Goal: Information Seeking & Learning: Learn about a topic

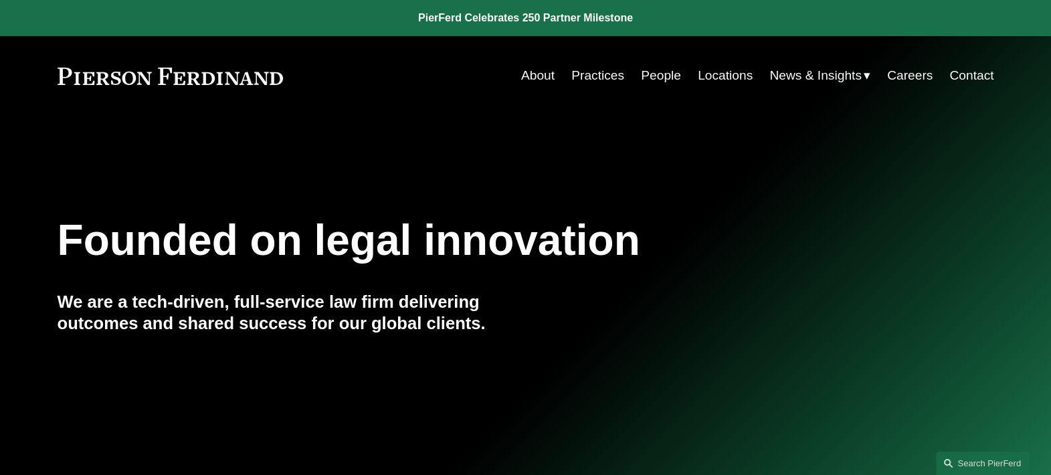
click at [602, 77] on link "Practices" at bounding box center [597, 75] width 53 height 25
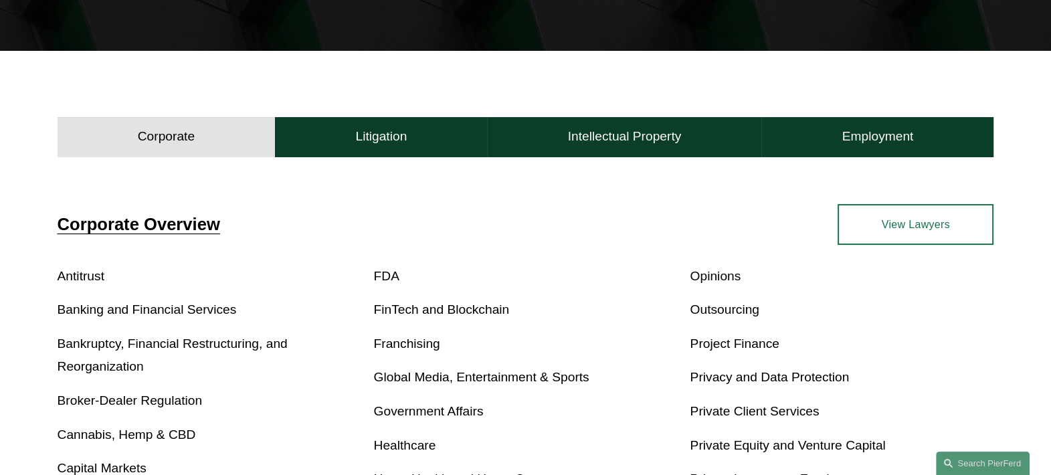
scroll to position [334, 0]
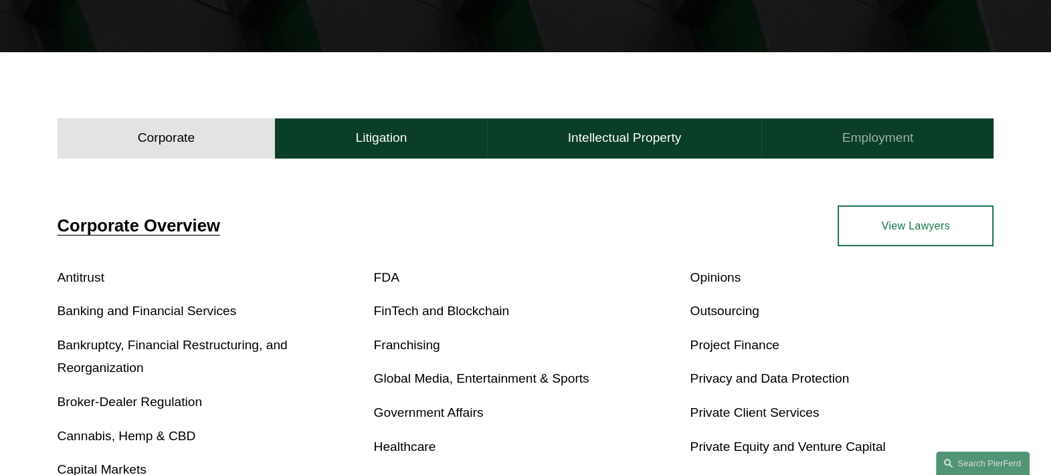
click at [874, 137] on h4 "Employment" at bounding box center [878, 138] width 72 height 16
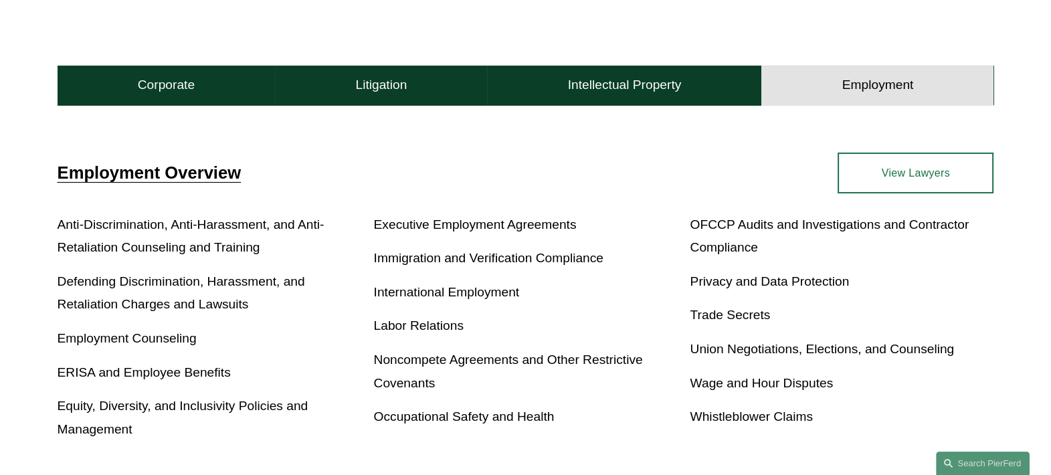
scroll to position [418, 0]
